Goal: Navigation & Orientation: Find specific page/section

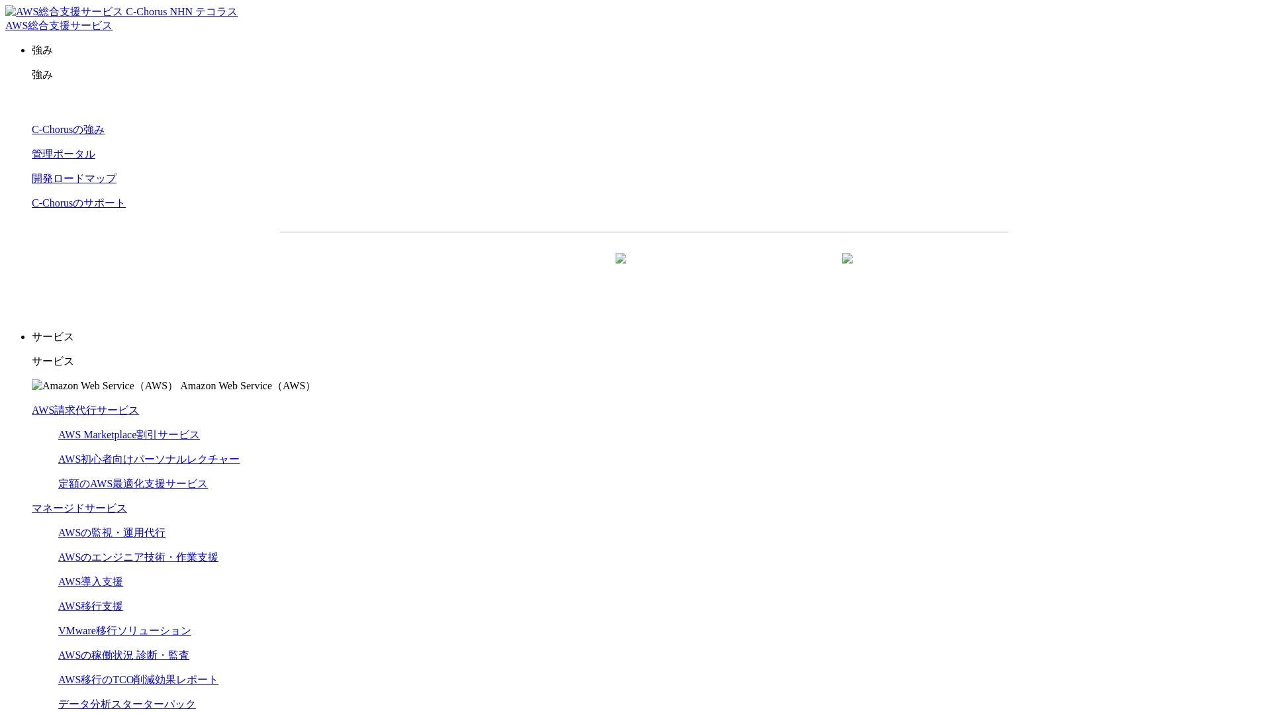
scroll to position [3861, 0]
